Goal: Check status: Check status

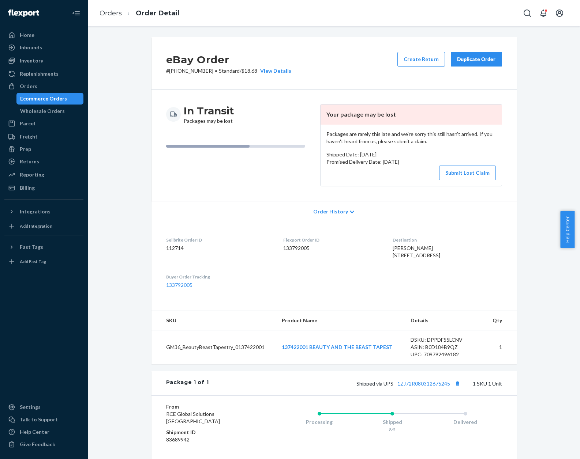
click at [142, 137] on div "eBay Order # [PHONE_NUMBER] • Standard / $18.68 View Details Create Return Dupl…" at bounding box center [333, 280] width 481 height 486
click at [110, 12] on link "Orders" at bounding box center [110, 13] width 22 height 8
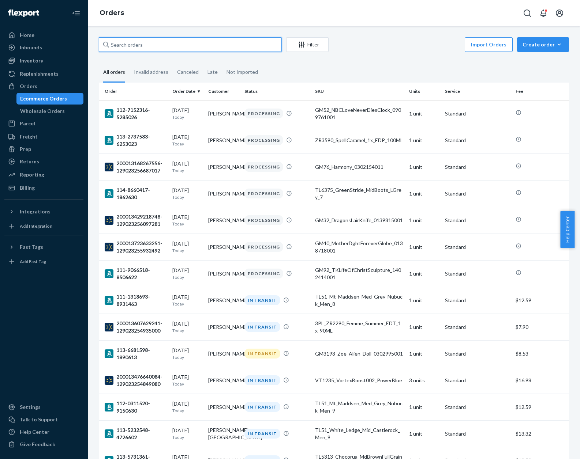
click at [206, 44] on input "text" at bounding box center [190, 44] width 183 height 15
paste input "114-4055711-3275455"
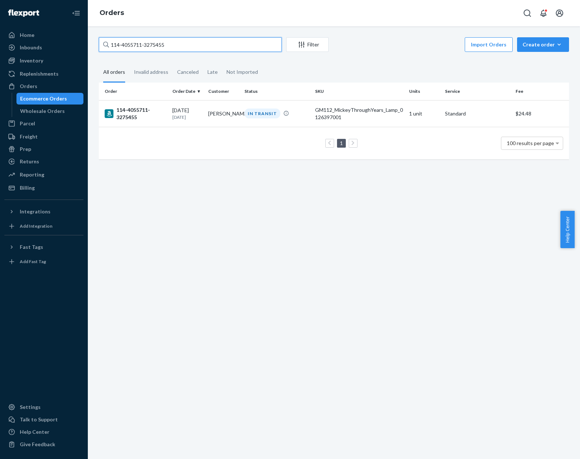
type input "114-4055711-3275455"
click at [413, 42] on div "Import Orders Create order Ecommerce order Removal order" at bounding box center [451, 45] width 236 height 16
click at [368, 118] on div "GM112_MickeyThroughYears_Lamp_0126397001" at bounding box center [359, 113] width 88 height 15
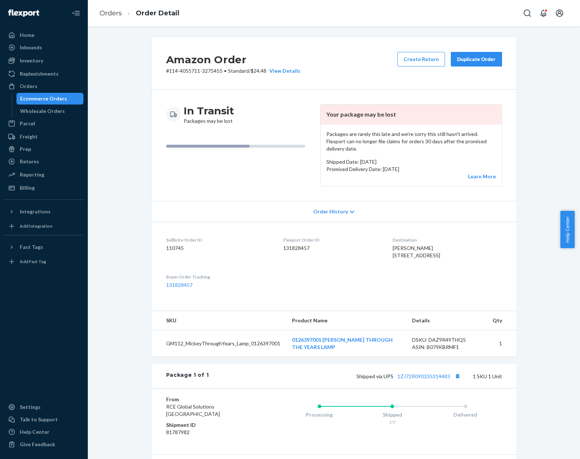
click at [487, 269] on dl "Sellbrite Order ID 110745 Flexport Order ID 131828457 Destination [PERSON_NAME]…" at bounding box center [333, 263] width 365 height 82
click at [58, 59] on div "Inventory" at bounding box center [44, 61] width 78 height 10
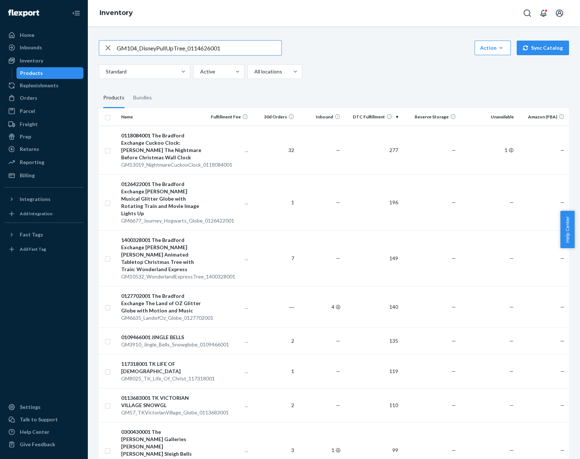
type input "GM104_DisneyPullUpTree_0114626001"
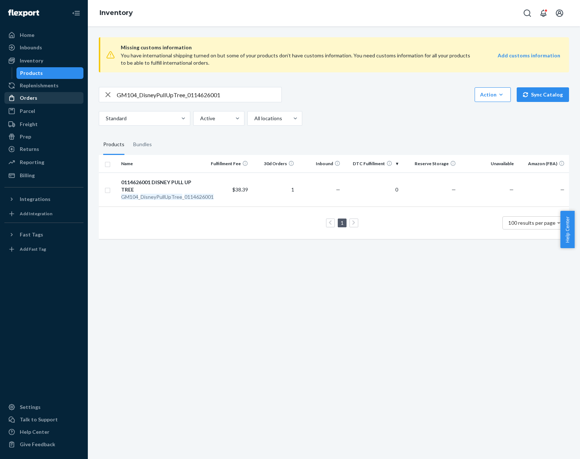
click at [64, 96] on div "Orders" at bounding box center [44, 98] width 78 height 10
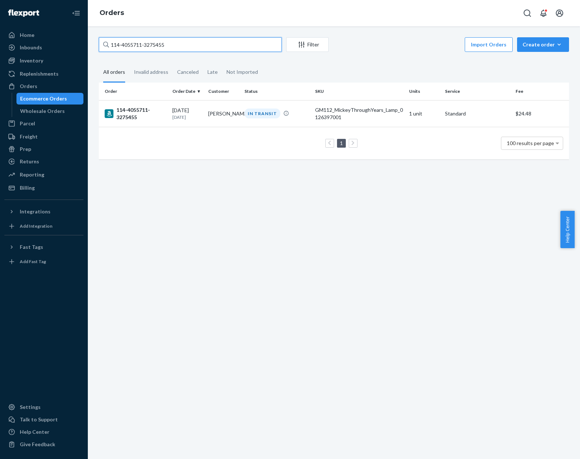
click at [174, 43] on input "114-4055711-3275455" at bounding box center [190, 44] width 183 height 15
paste input "GM104_DisneyPullUpTree_0114626001"
type input "GM104_DisneyPullUpTree_0114626001"
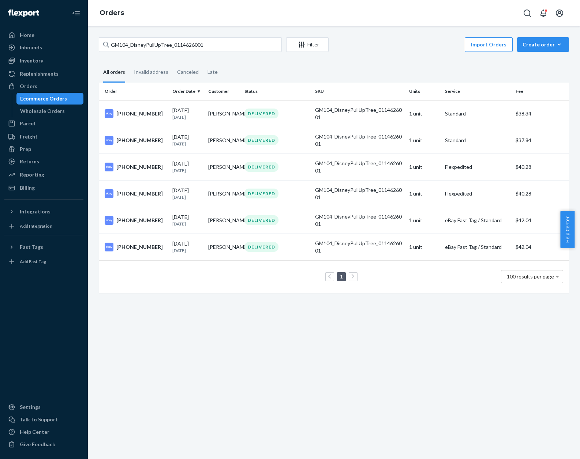
click at [365, 366] on div "GM104_DisneyPullUpTree_0114626001 Filter Import Orders Create order Ecommerce o…" at bounding box center [334, 242] width 492 height 433
drag, startPoint x: 210, startPoint y: 48, endPoint x: 173, endPoint y: 49, distance: 37.3
click at [173, 49] on input "GM104_DisneyPullUpTree_0114626001" at bounding box center [190, 44] width 183 height 15
